Goal: Transaction & Acquisition: Purchase product/service

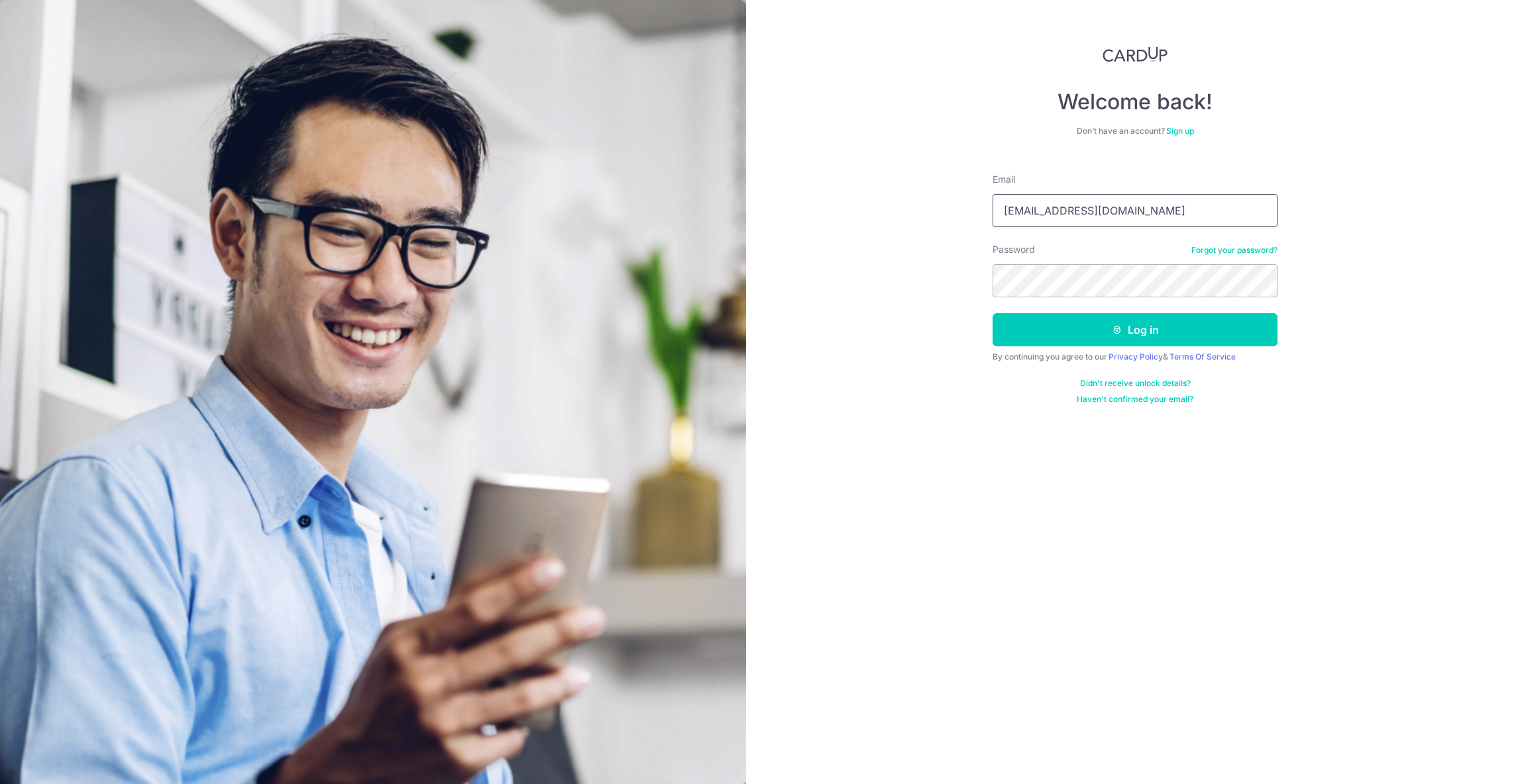
type input "jtgrande07@gmail.com"
click at [1066, 328] on button "Log in" at bounding box center [1134, 330] width 285 height 33
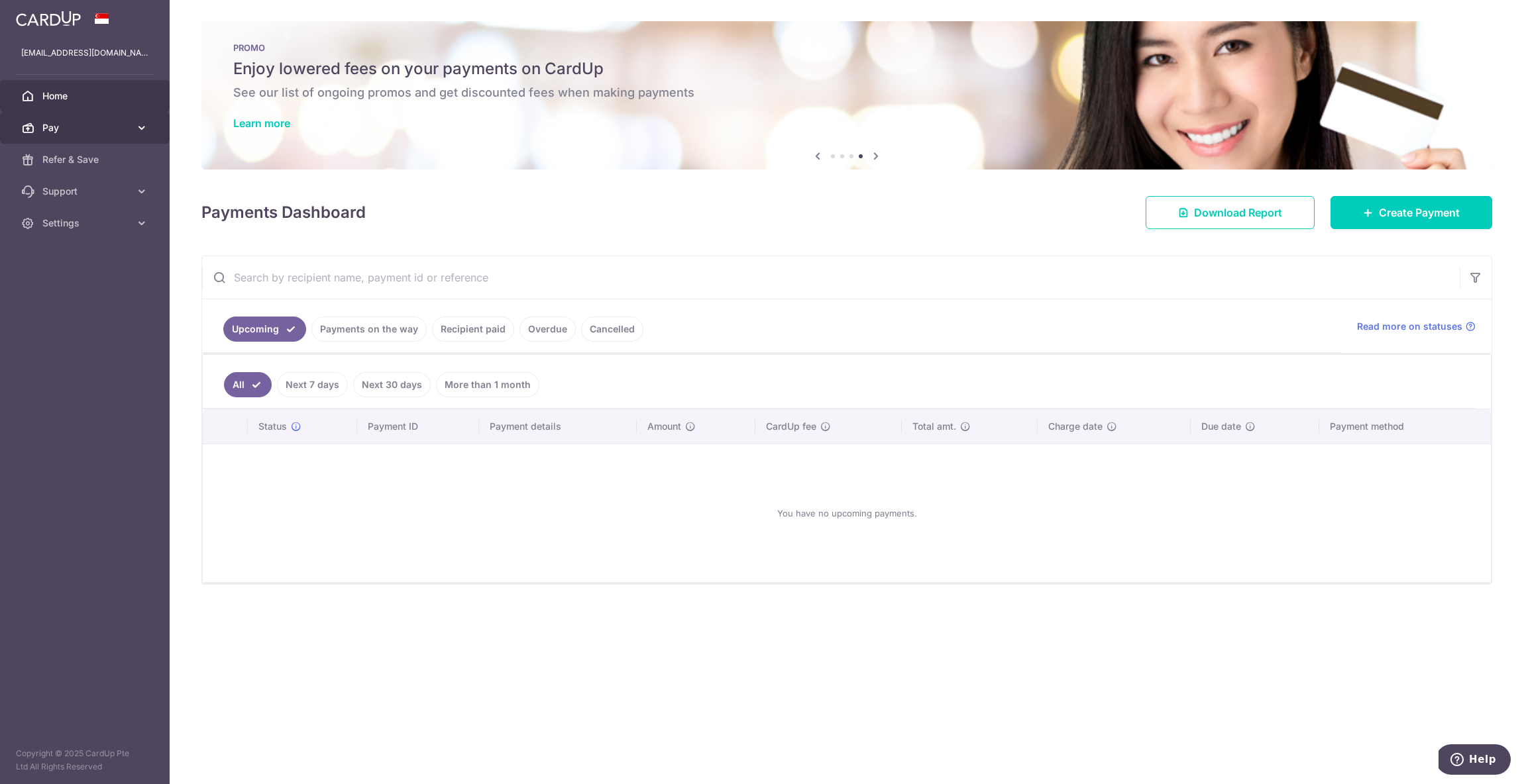
click at [54, 129] on span "Pay" at bounding box center [86, 128] width 87 height 13
click at [81, 161] on span "Payments" at bounding box center [86, 159] width 87 height 13
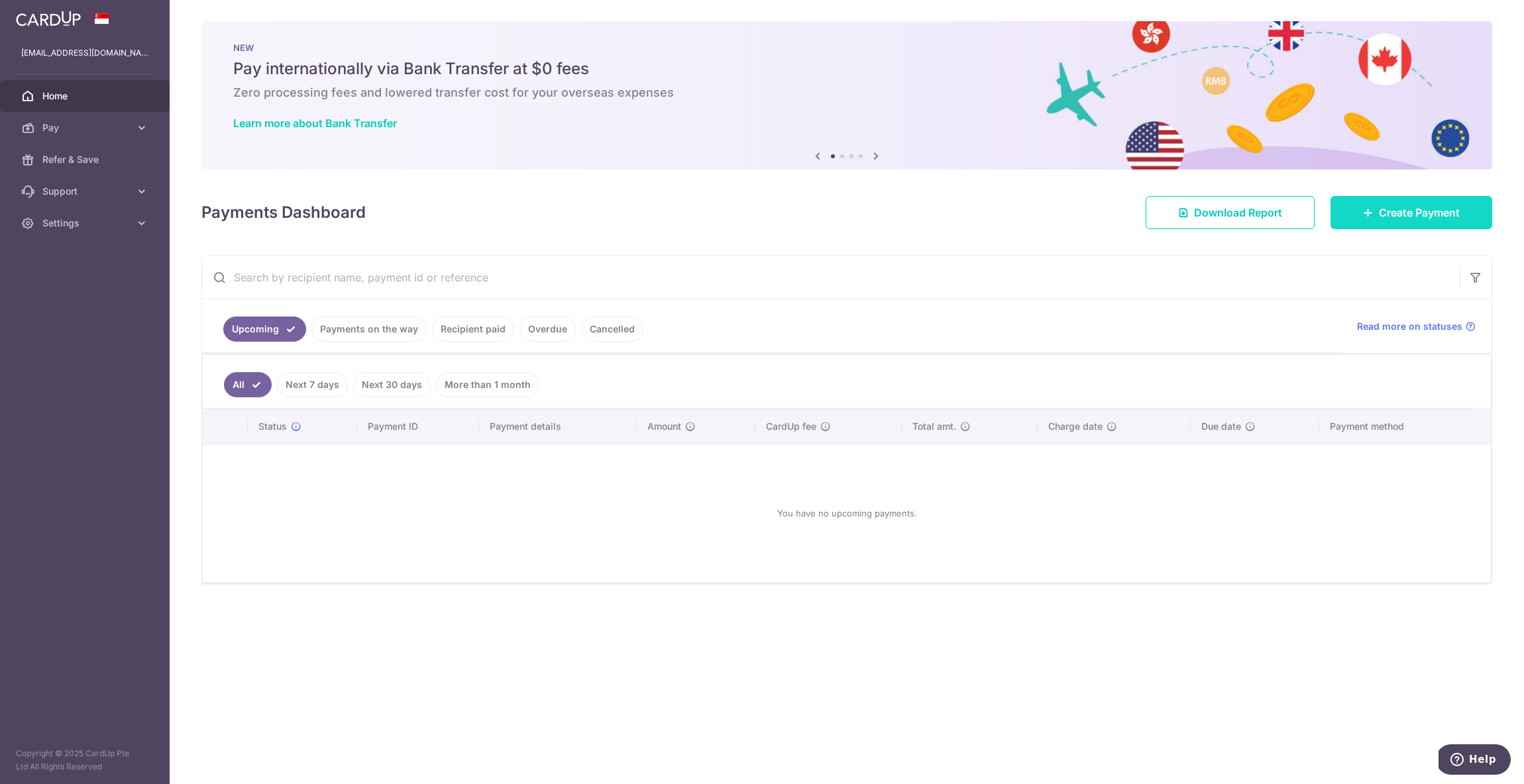
click at [1375, 209] on link "Create Payment" at bounding box center [1411, 213] width 162 height 33
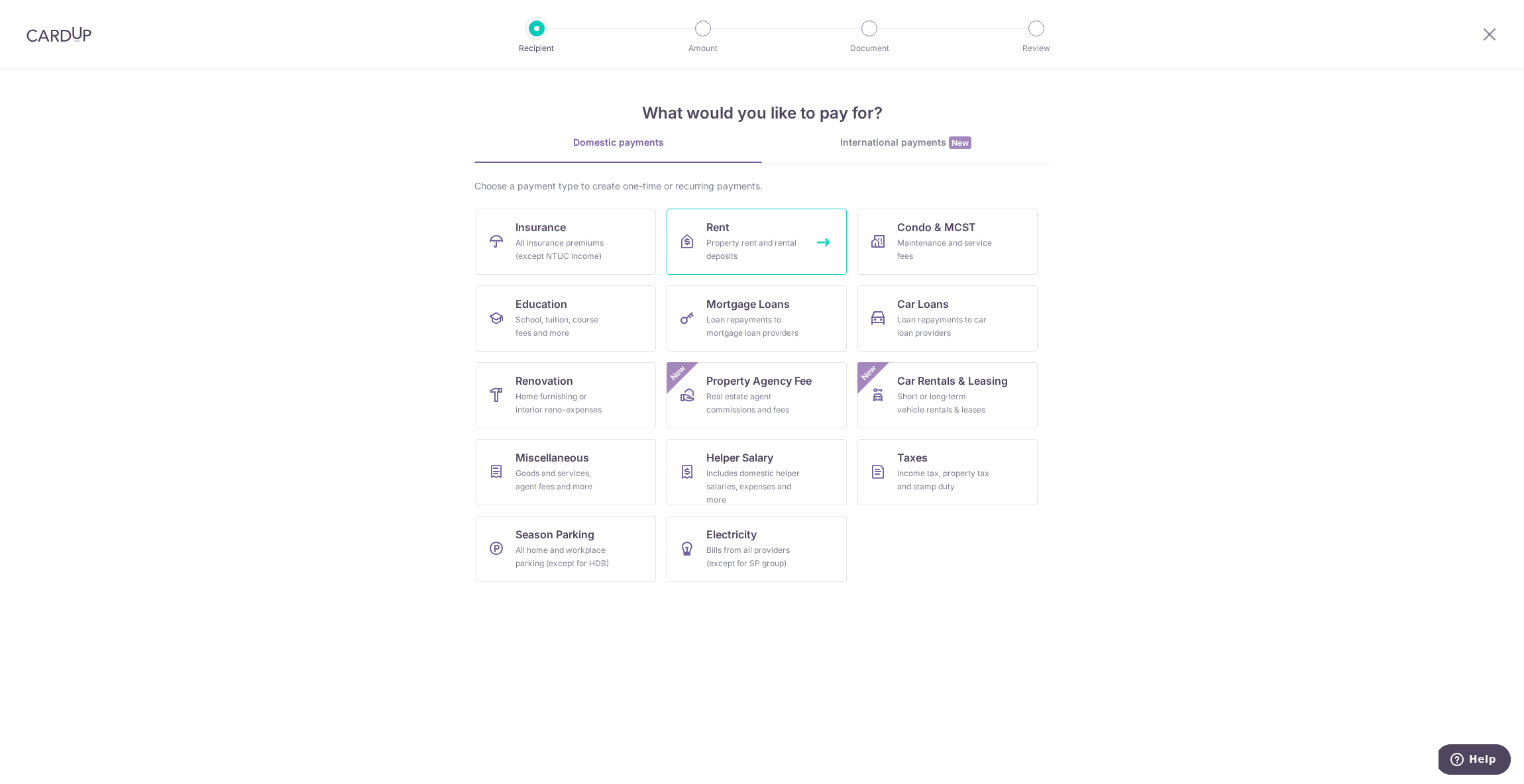
click at [733, 262] on div "Property rent and rental deposits" at bounding box center [754, 250] width 96 height 27
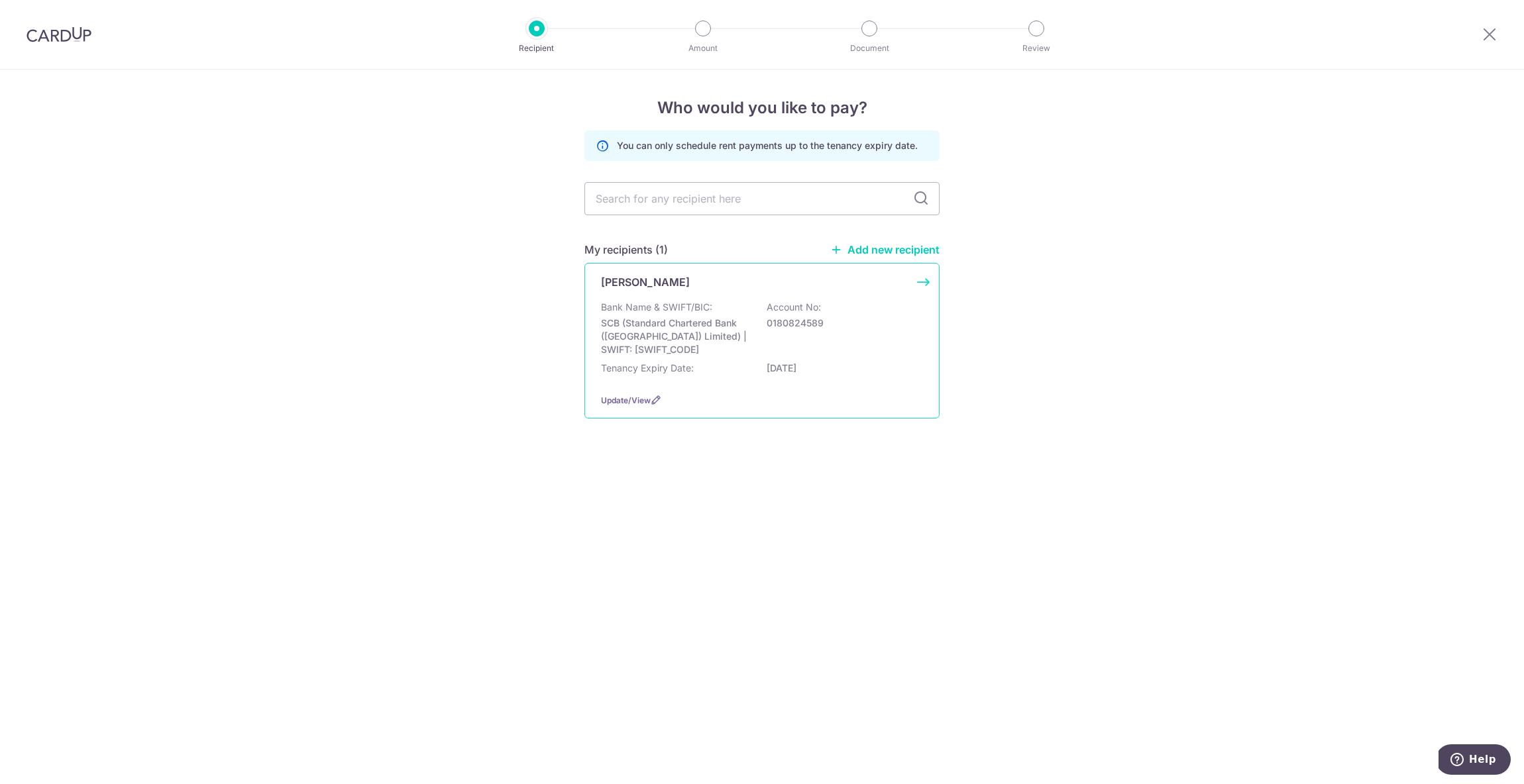
click at [699, 341] on p "SCB (Standard Chartered Bank ([GEOGRAPHIC_DATA]) Limited) | SWIFT: [SWIFT_CODE]" at bounding box center [675, 336] width 149 height 40
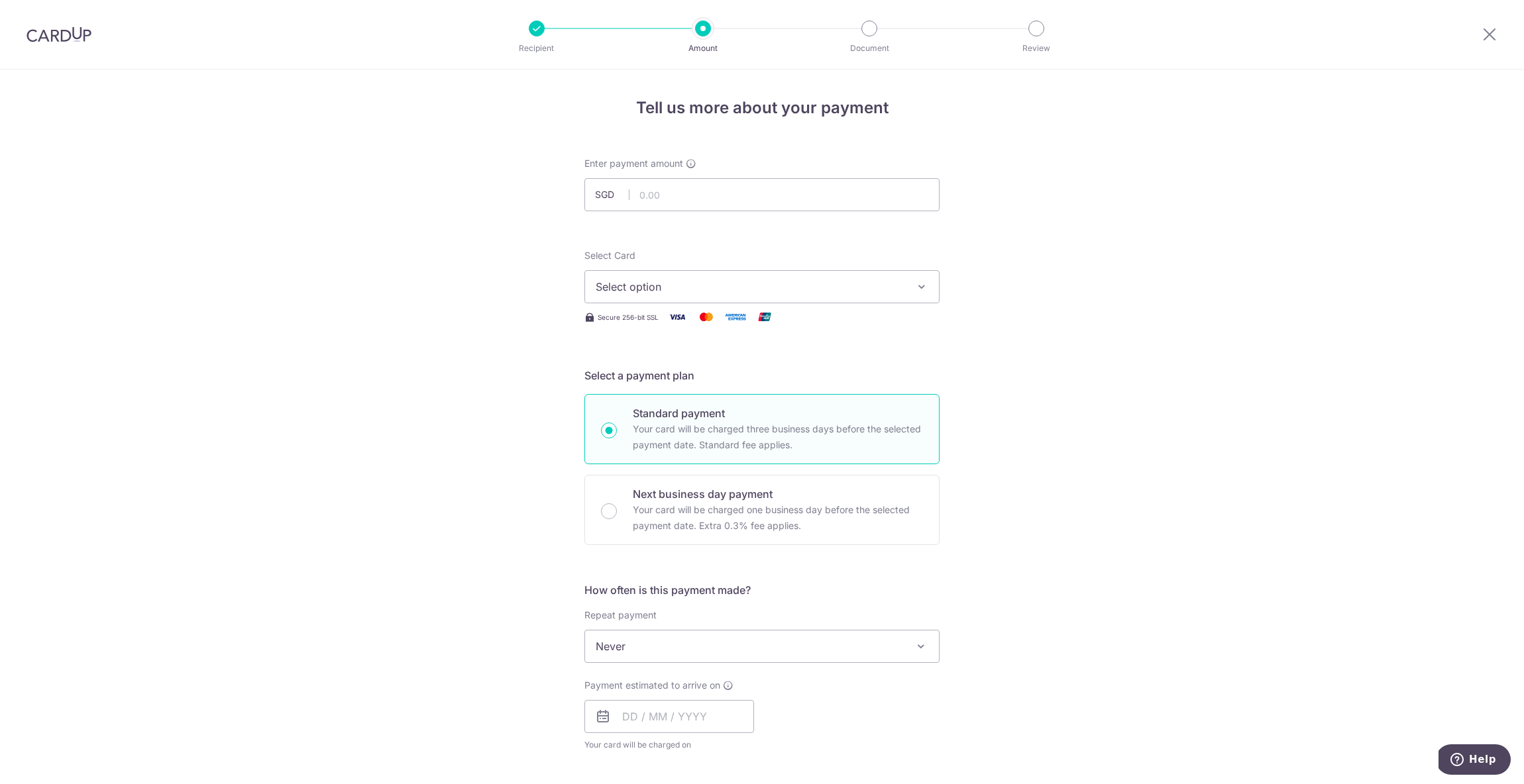
scroll to position [90, 0]
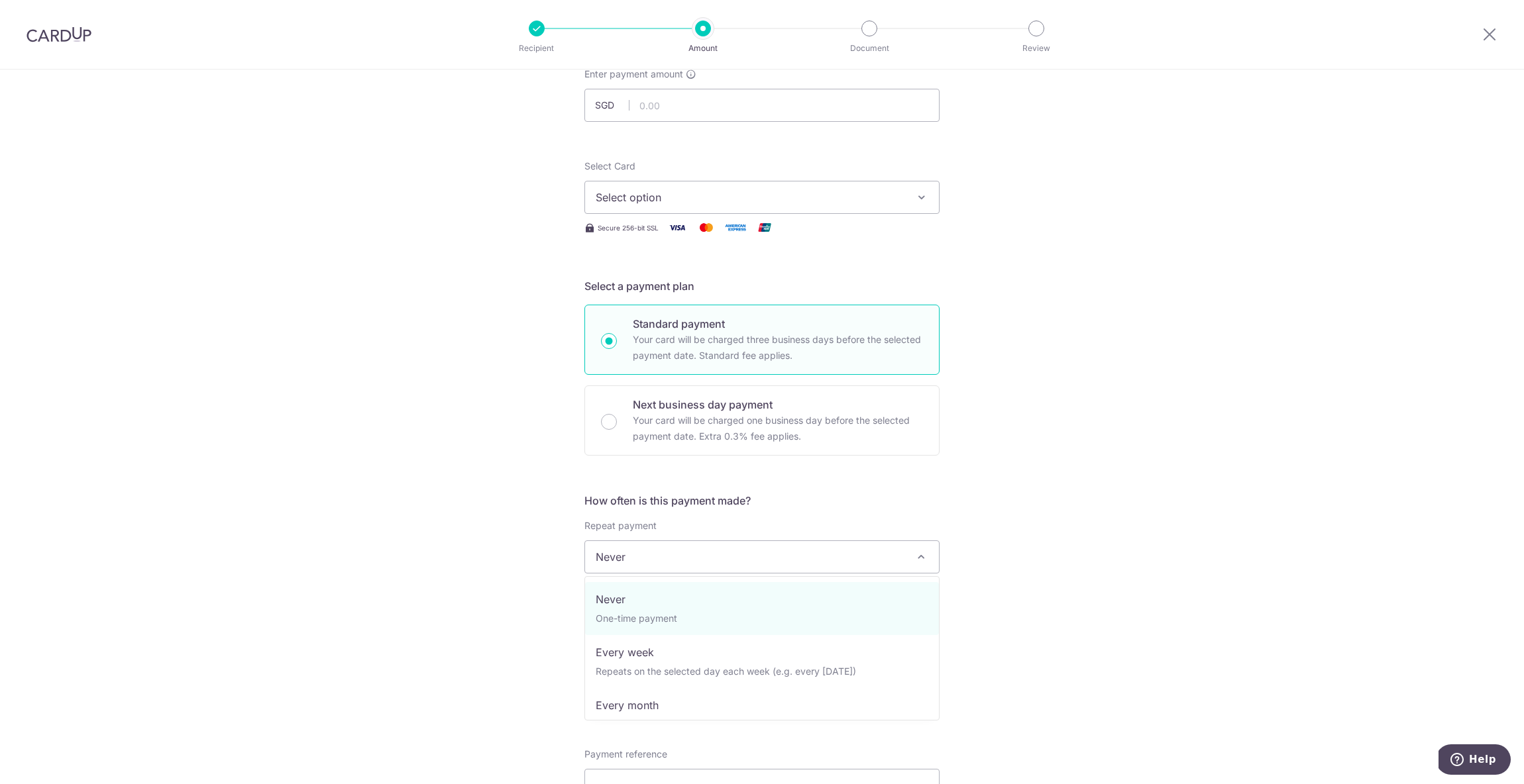
click at [709, 556] on span "Never" at bounding box center [762, 556] width 354 height 32
select select "3"
type input "[DATE]"
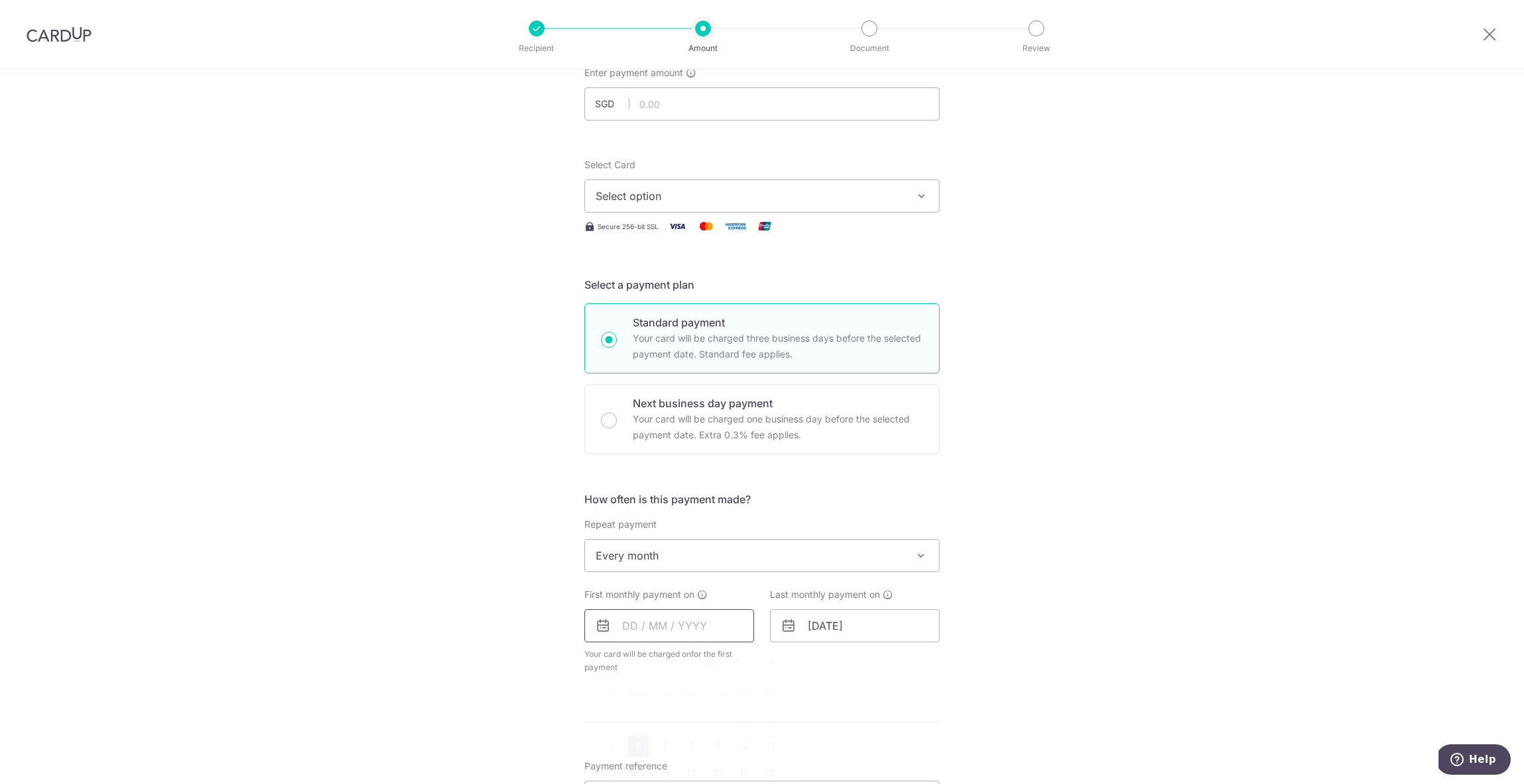
click at [662, 630] on input "text" at bounding box center [669, 626] width 170 height 33
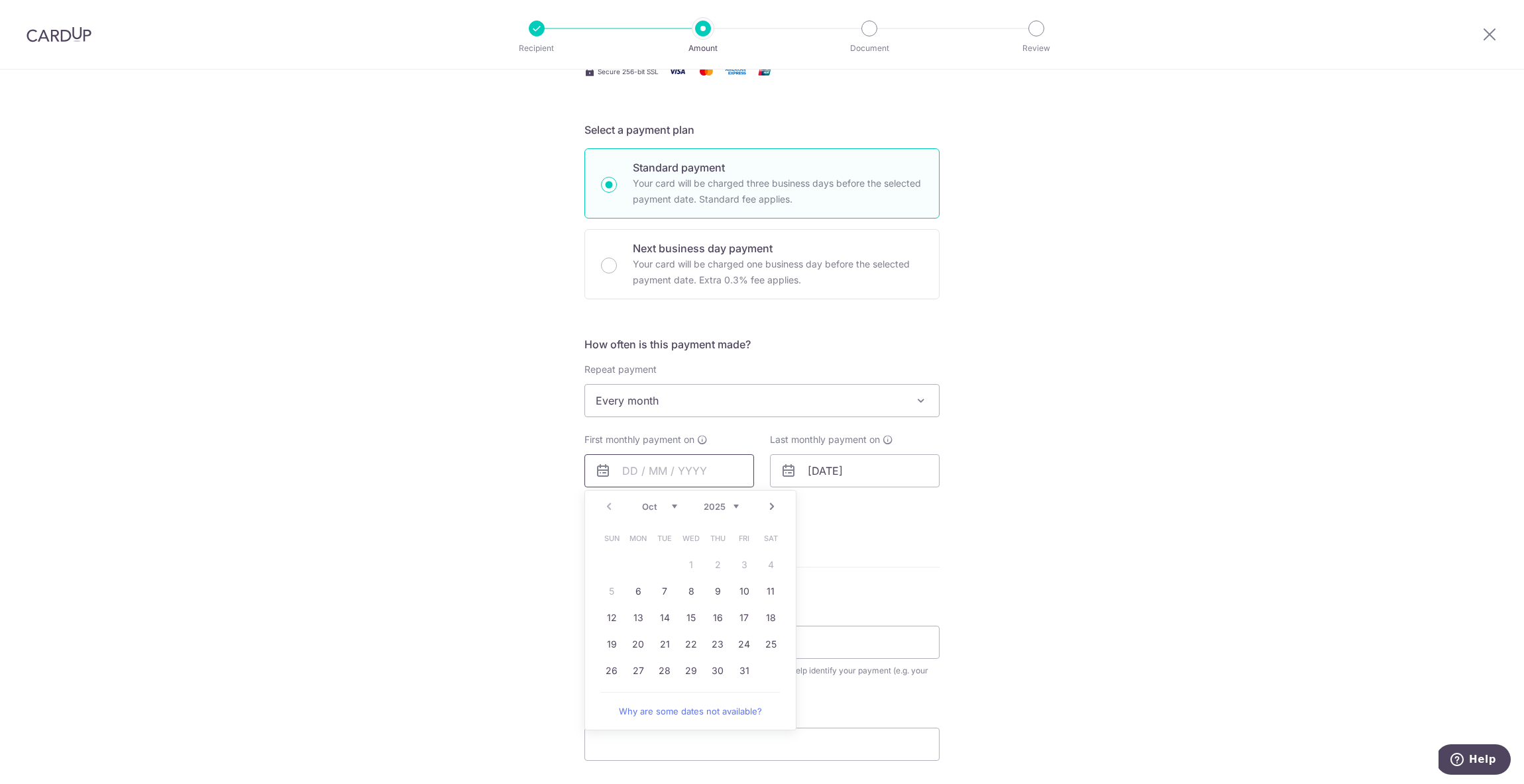
scroll to position [251, 0]
click at [769, 502] on link "Next" at bounding box center [771, 501] width 16 height 16
click at [613, 585] on link "2" at bounding box center [612, 586] width 22 height 22
type input "[DATE]"
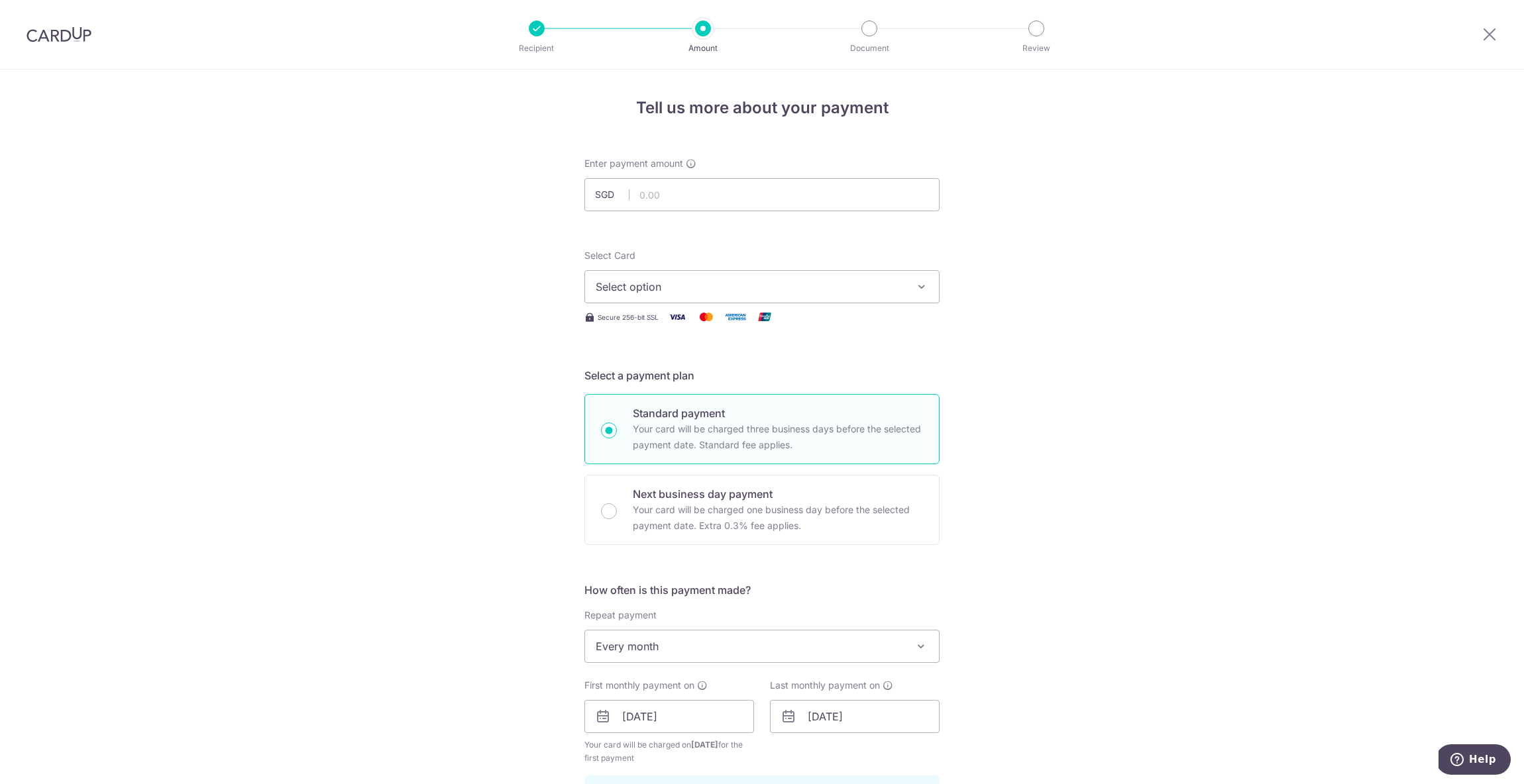
scroll to position [0, 0]
click at [699, 198] on input "text" at bounding box center [761, 194] width 355 height 33
type input "3,200.00"
click at [838, 287] on span "Select option" at bounding box center [750, 287] width 309 height 16
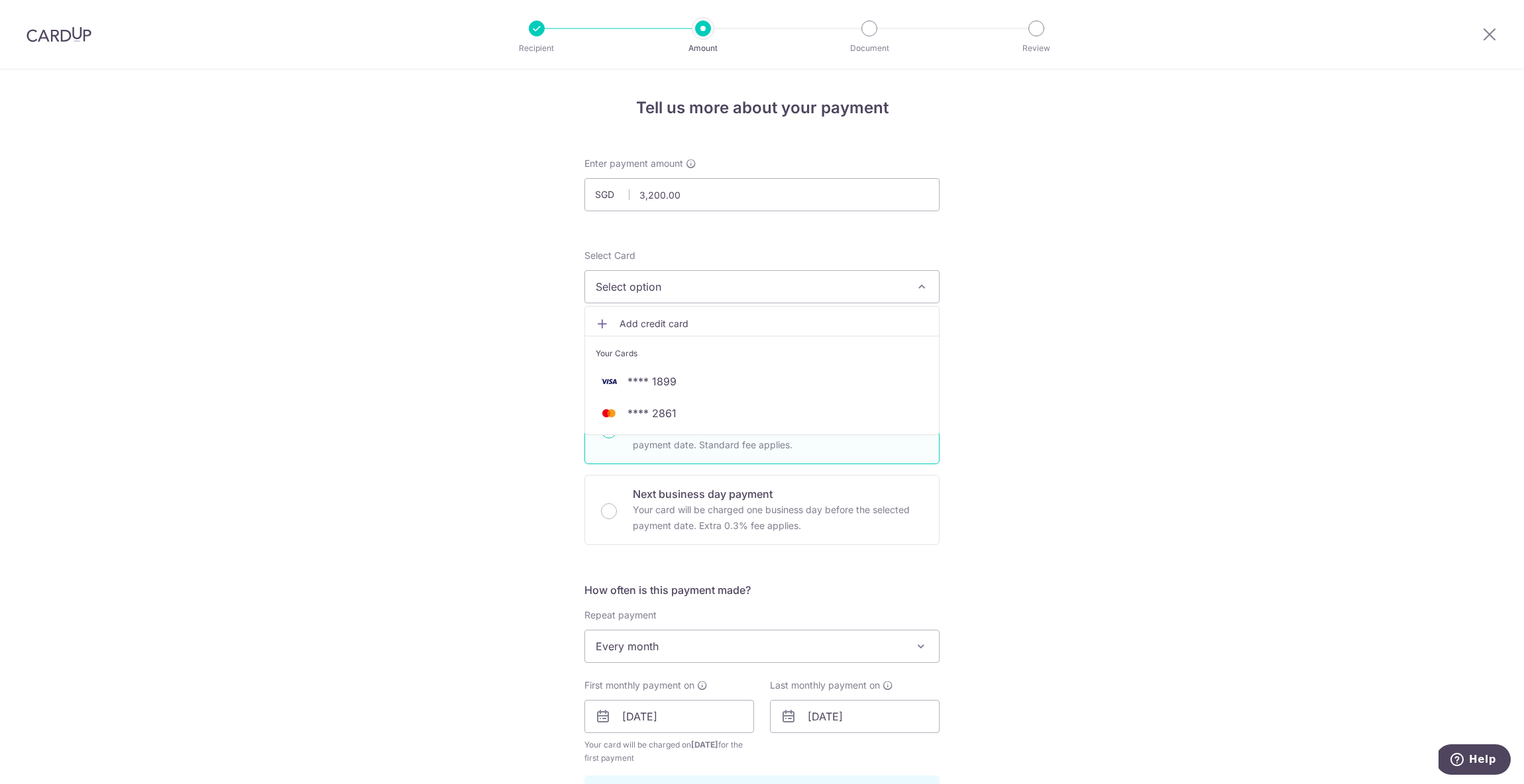
click at [665, 326] on span "Add credit card" at bounding box center [774, 324] width 309 height 13
